Goal: Transaction & Acquisition: Obtain resource

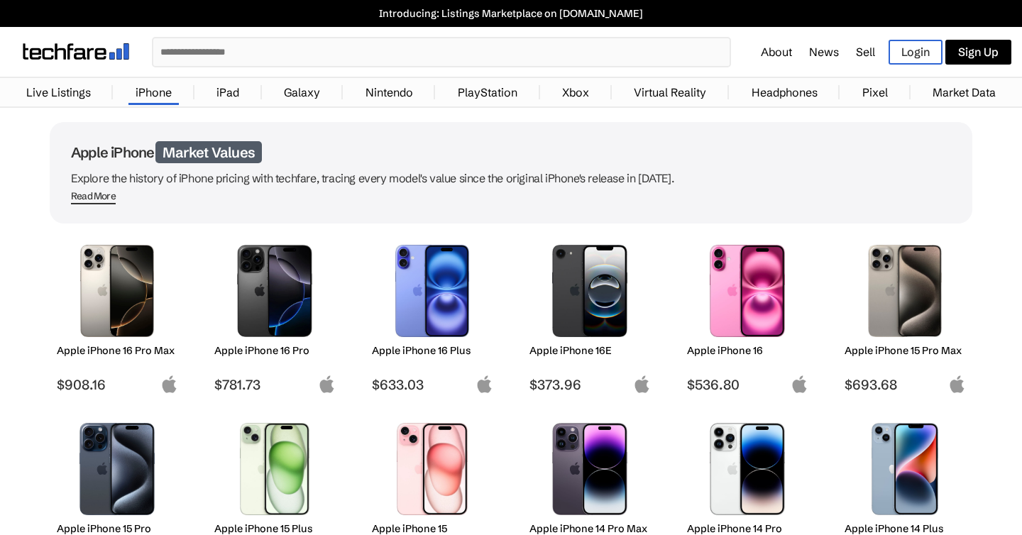
scroll to position [127, 0]
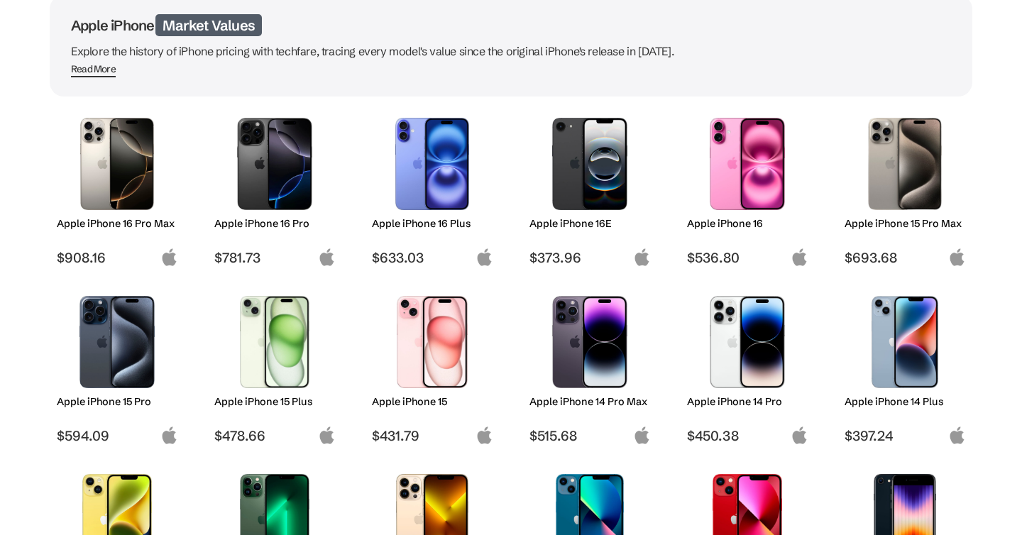
click at [142, 361] on img at bounding box center [117, 342] width 100 height 92
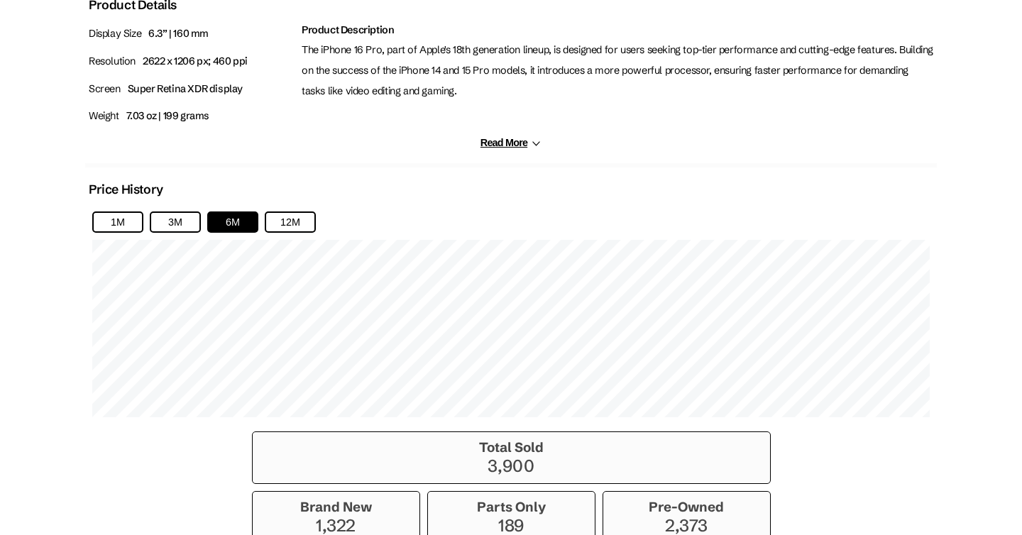
scroll to position [907, 0]
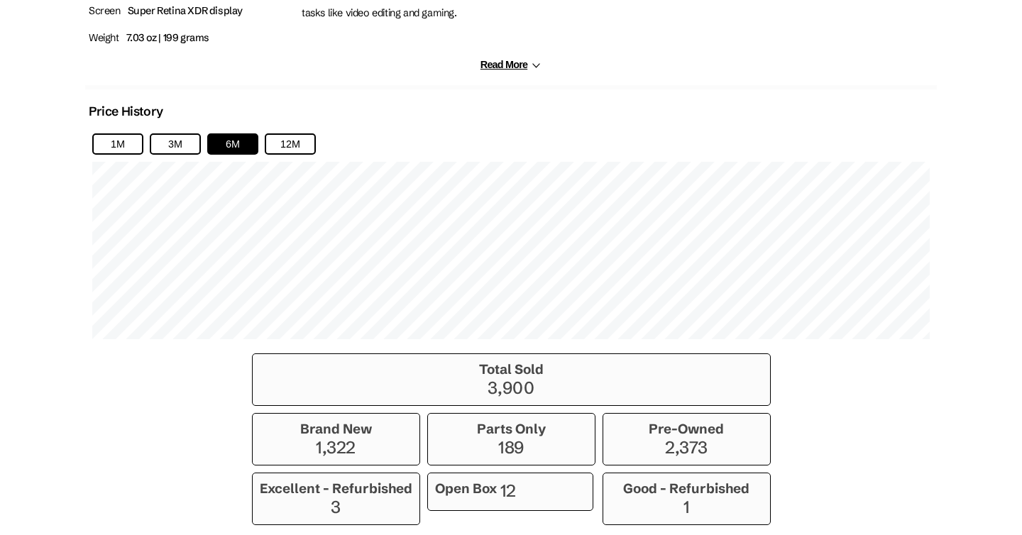
click at [308, 131] on div "1M 3M 6M 12M" at bounding box center [511, 236] width 852 height 220
click at [306, 136] on button "12M" at bounding box center [290, 143] width 51 height 21
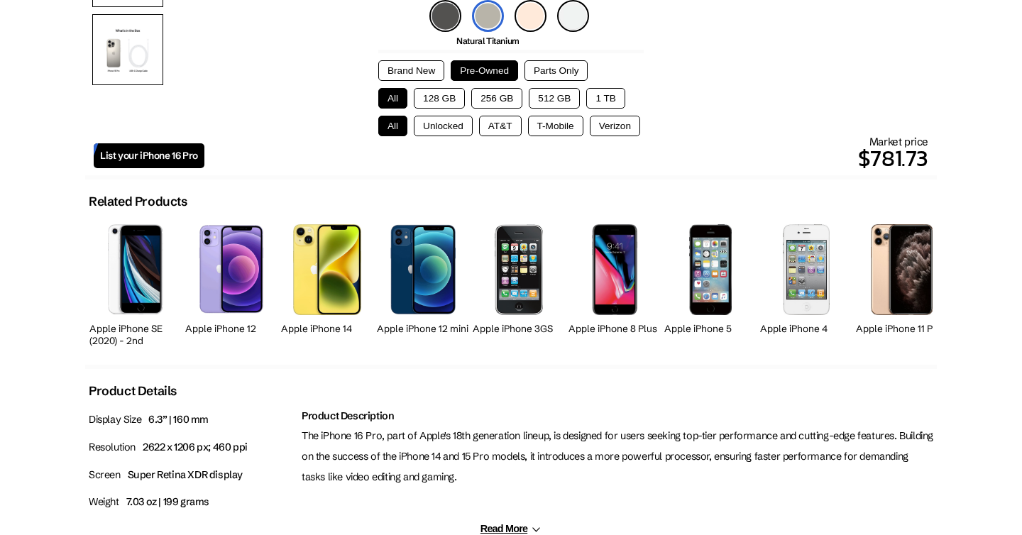
scroll to position [439, 0]
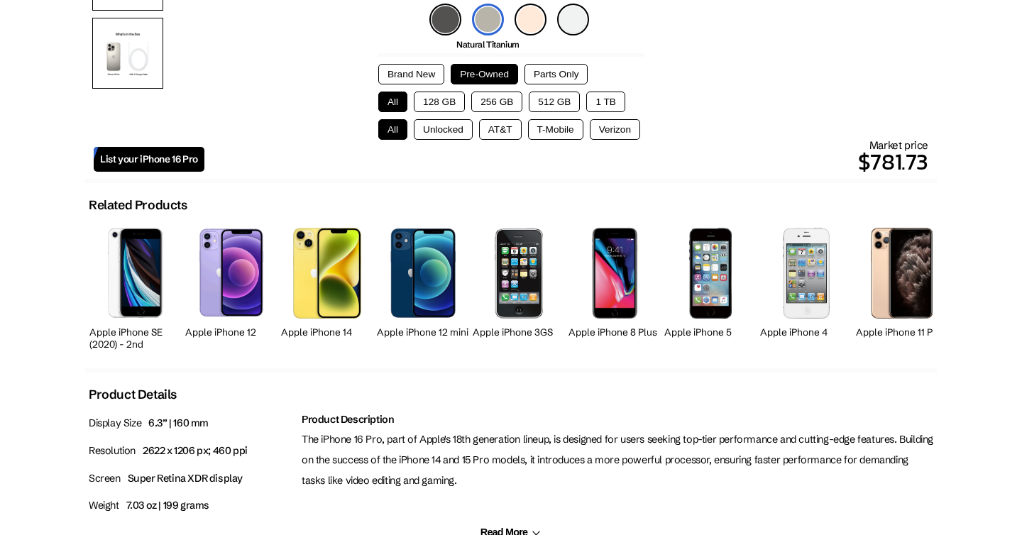
click at [400, 69] on button "Brand New" at bounding box center [411, 74] width 66 height 21
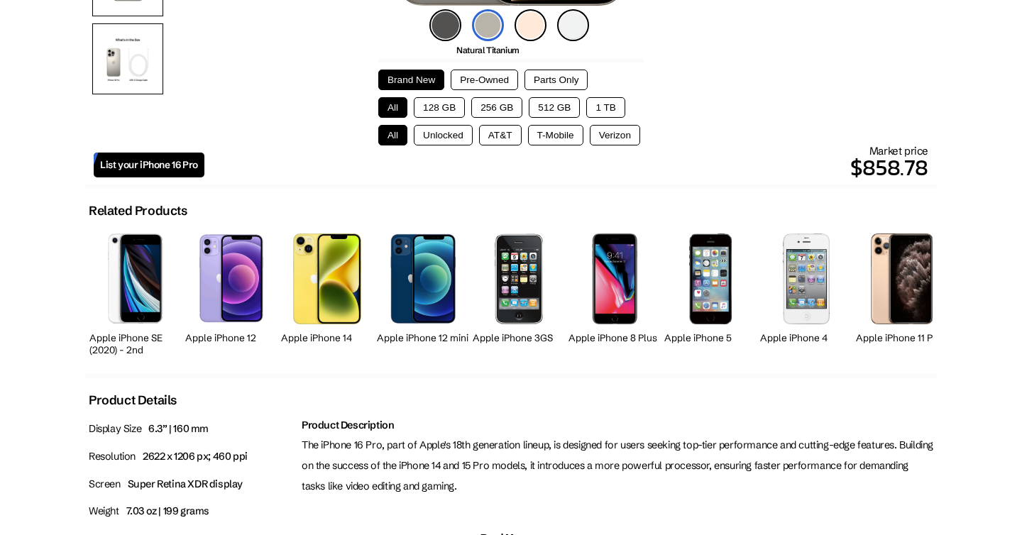
scroll to position [430, 0]
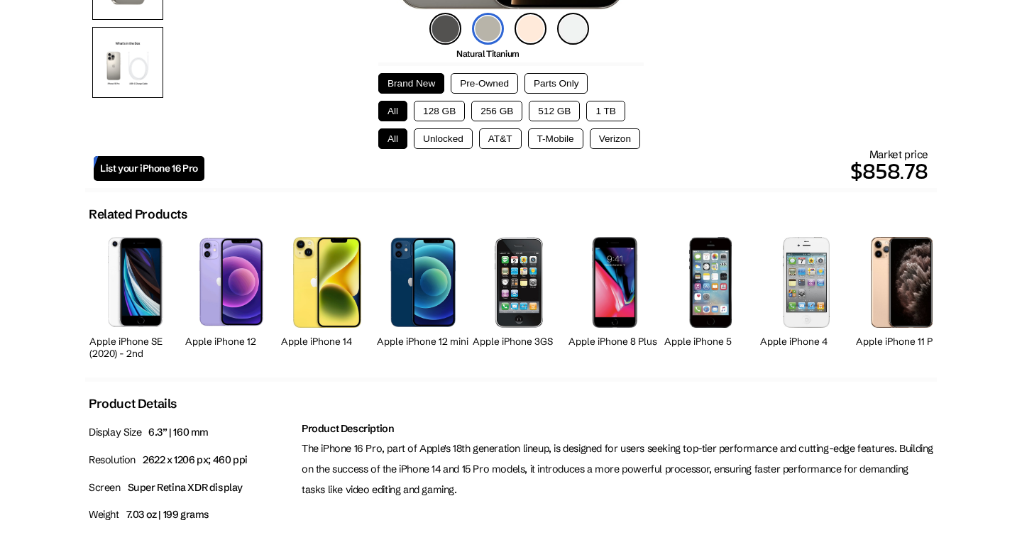
click at [476, 82] on button "Pre-Owned" at bounding box center [484, 83] width 67 height 21
click at [428, 82] on button "Brand New" at bounding box center [411, 83] width 66 height 21
click at [476, 80] on button "Pre-Owned" at bounding box center [484, 83] width 67 height 21
click at [455, 107] on button "128 GB" at bounding box center [439, 111] width 51 height 21
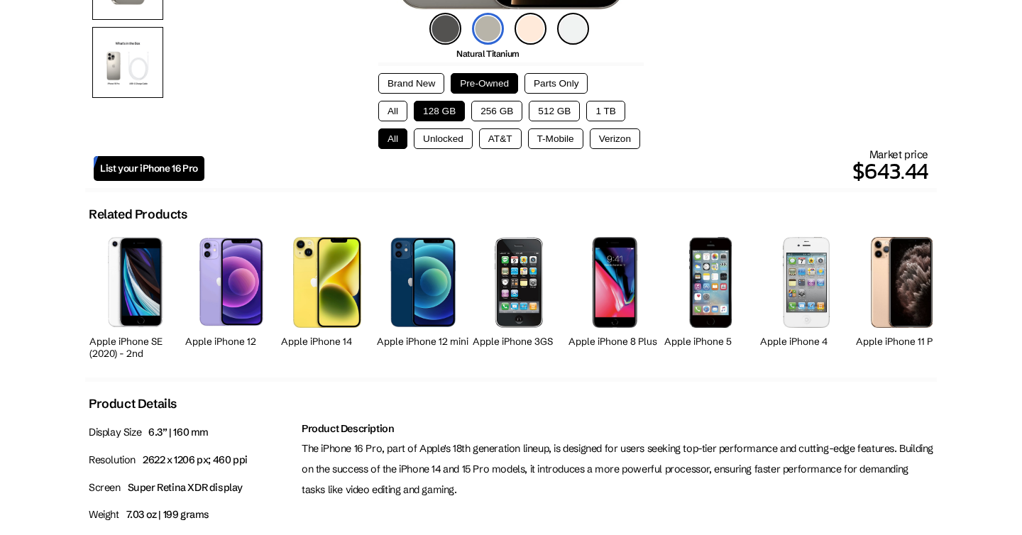
click at [557, 133] on button "T-Mobile" at bounding box center [555, 139] width 55 height 21
click at [455, 143] on button "Unlocked" at bounding box center [443, 139] width 59 height 21
click at [506, 141] on button "AT&T" at bounding box center [500, 139] width 43 height 21
click at [535, 138] on button "T-Mobile" at bounding box center [555, 139] width 55 height 21
click at [591, 138] on button "Verizon" at bounding box center [615, 139] width 50 height 21
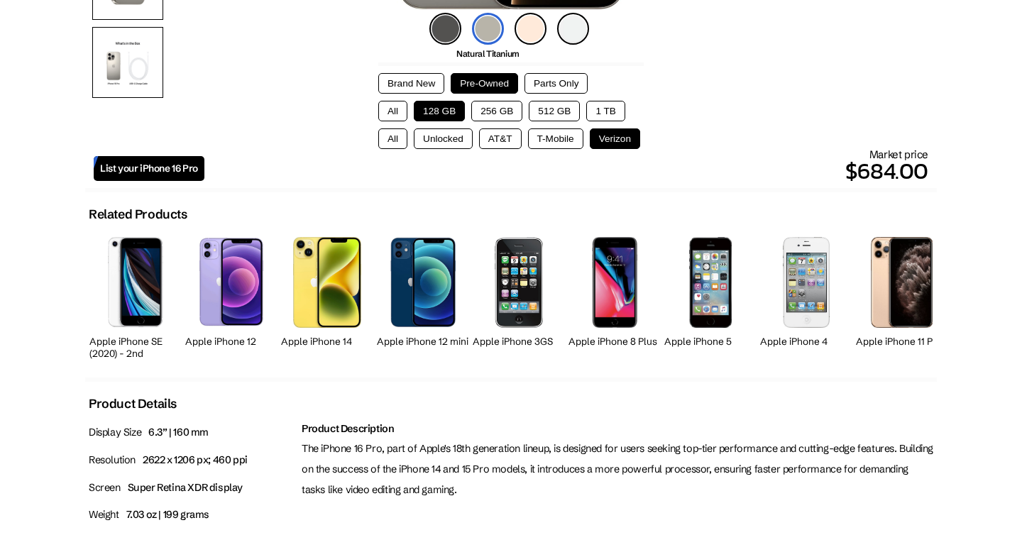
click at [562, 143] on button "T-Mobile" at bounding box center [555, 139] width 55 height 21
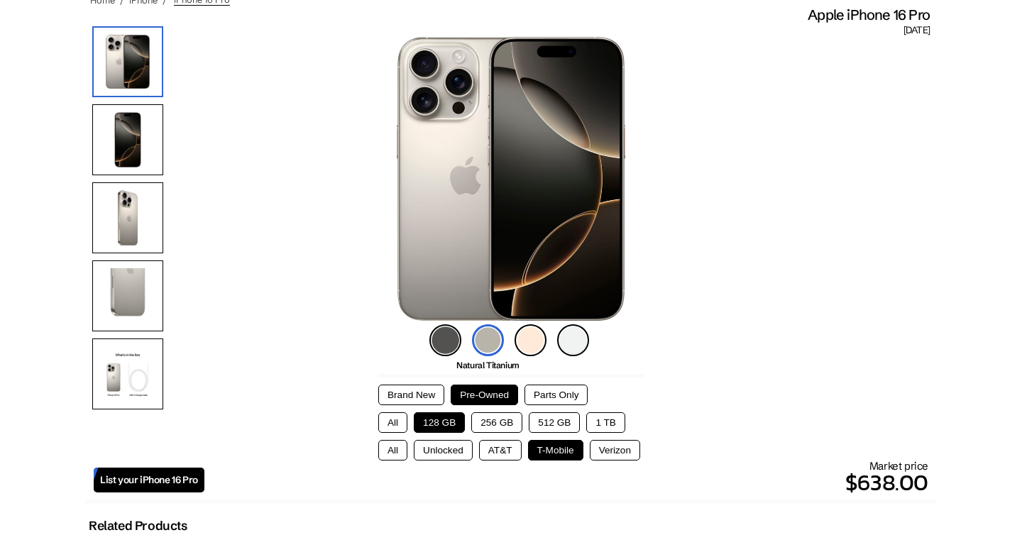
scroll to position [0, 0]
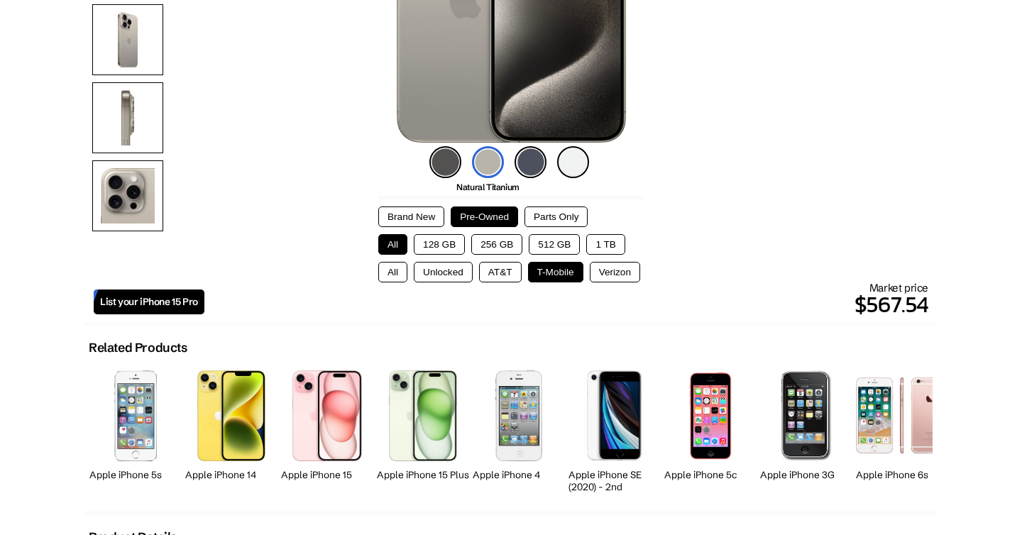
click at [449, 244] on button "128 GB" at bounding box center [439, 244] width 51 height 21
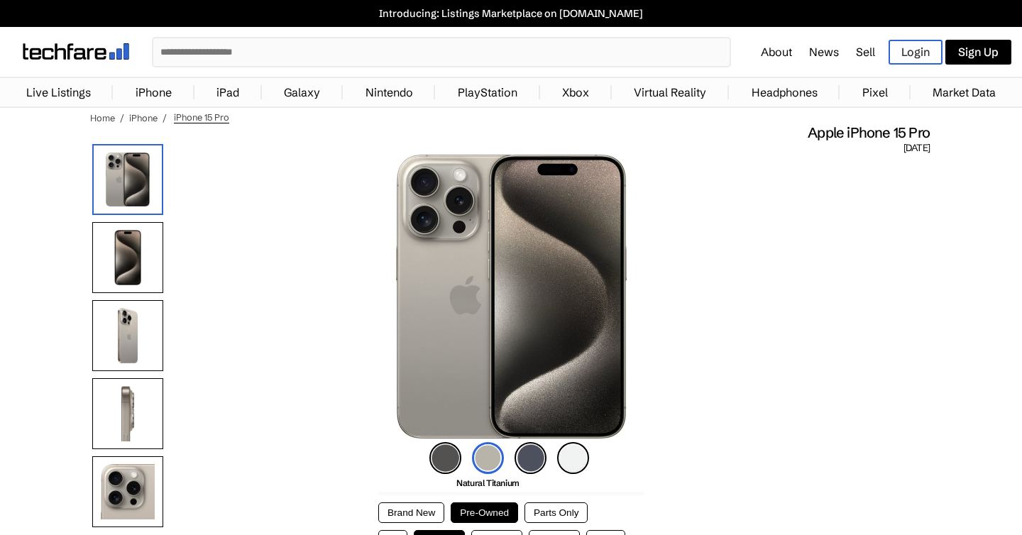
click at [185, 116] on span "iPhone 15 Pro" at bounding box center [201, 117] width 55 height 12
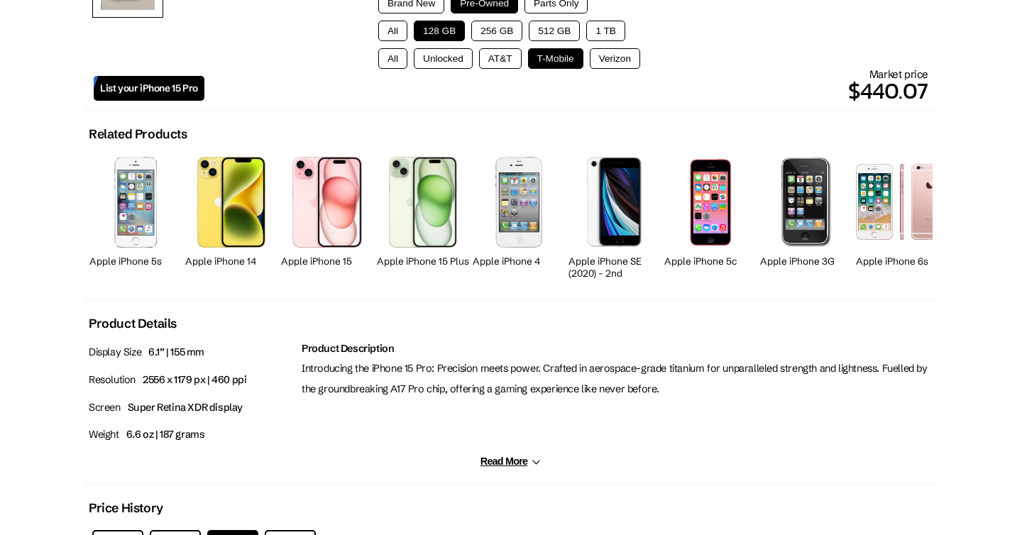
scroll to position [510, 0]
click at [513, 464] on button "Read More" at bounding box center [511, 461] width 61 height 12
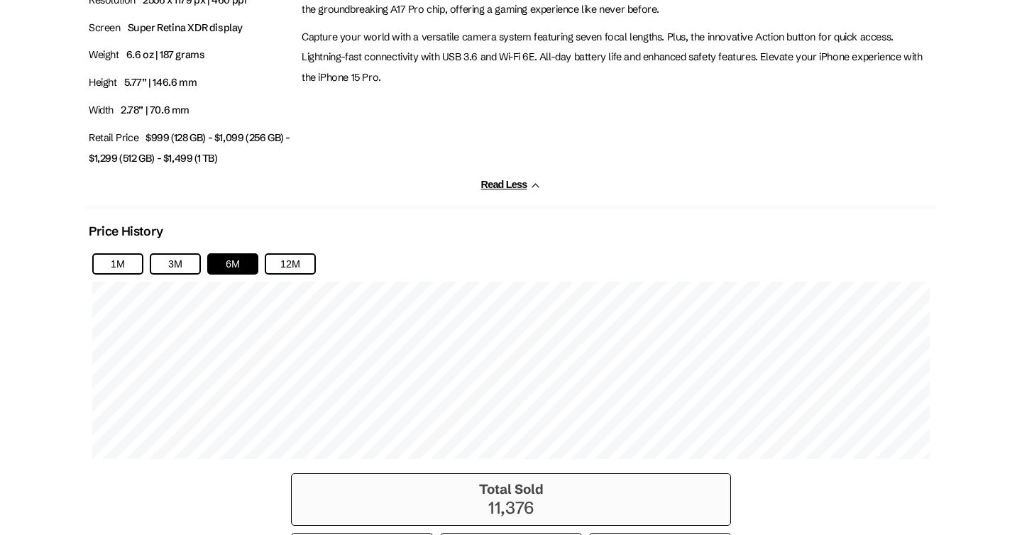
scroll to position [0, 0]
